Goal: Information Seeking & Learning: Learn about a topic

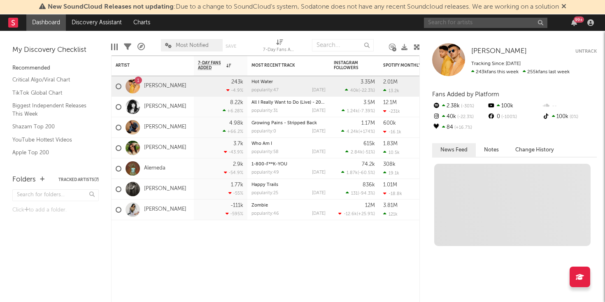
click at [507, 25] on input "text" at bounding box center [485, 23] width 123 height 10
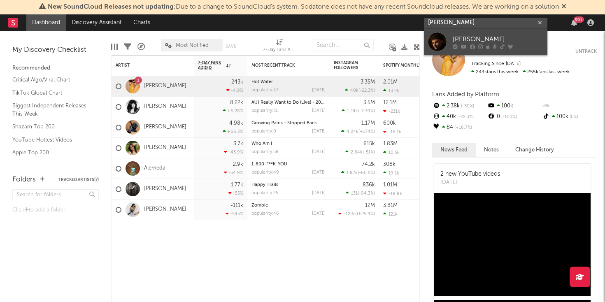
type input "[PERSON_NAME]"
click at [436, 36] on div at bounding box center [437, 42] width 19 height 19
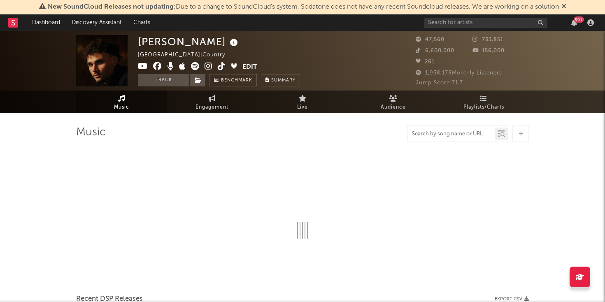
click at [456, 135] on input "text" at bounding box center [451, 134] width 87 height 7
select select "6m"
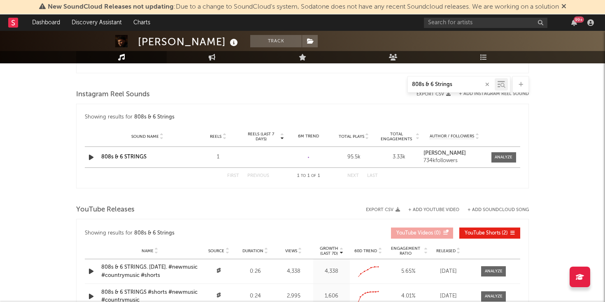
scroll to position [526, 0]
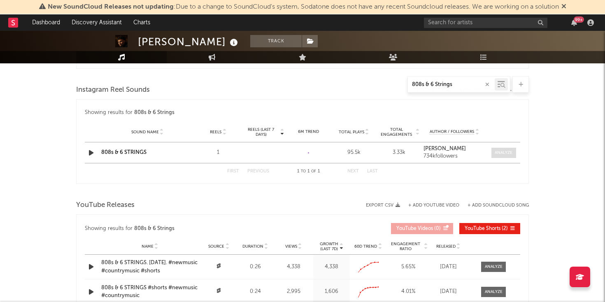
type input "808s & 6 Strings"
click at [496, 153] on div at bounding box center [504, 153] width 18 height 6
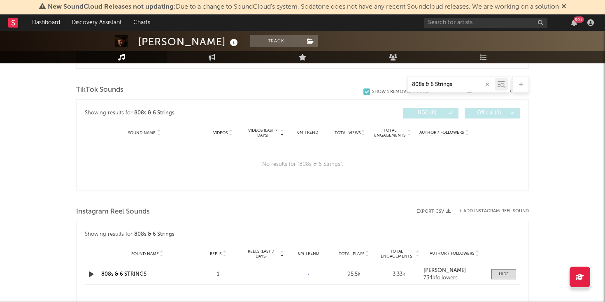
select select "1w"
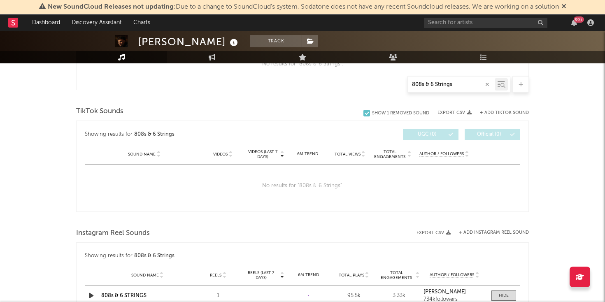
scroll to position [382, 0]
click at [463, 79] on div "808s & 6 Strings" at bounding box center [451, 84] width 87 height 10
drag, startPoint x: 461, startPoint y: 86, endPoint x: 427, endPoint y: 84, distance: 33.4
click at [427, 84] on input "808s & 6 Strings" at bounding box center [451, 84] width 87 height 7
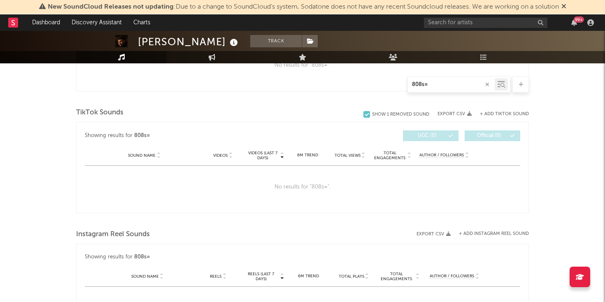
type input "808s"
select select "1w"
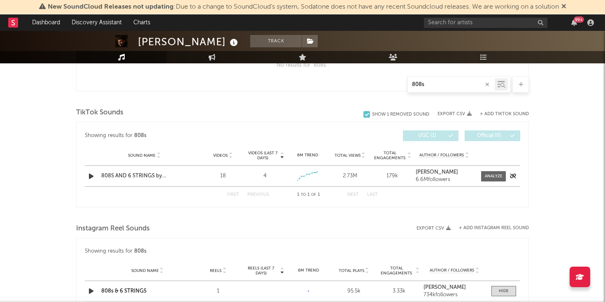
scroll to position [388, 0]
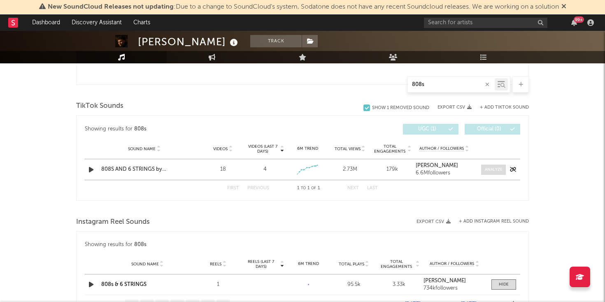
type input "808s"
click at [493, 170] on div at bounding box center [494, 170] width 18 height 6
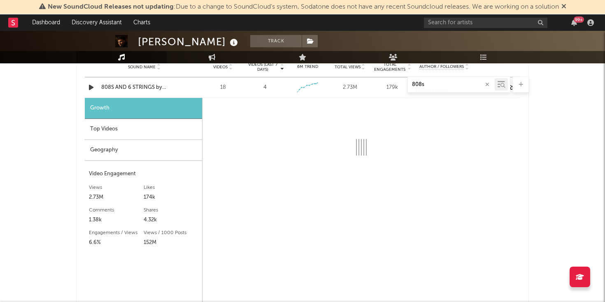
scroll to position [470, 0]
select select "1w"
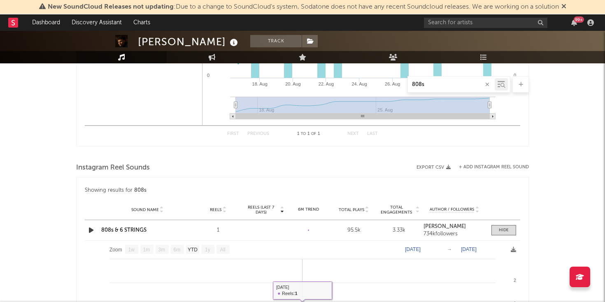
scroll to position [668, 0]
